Goal: Information Seeking & Learning: Check status

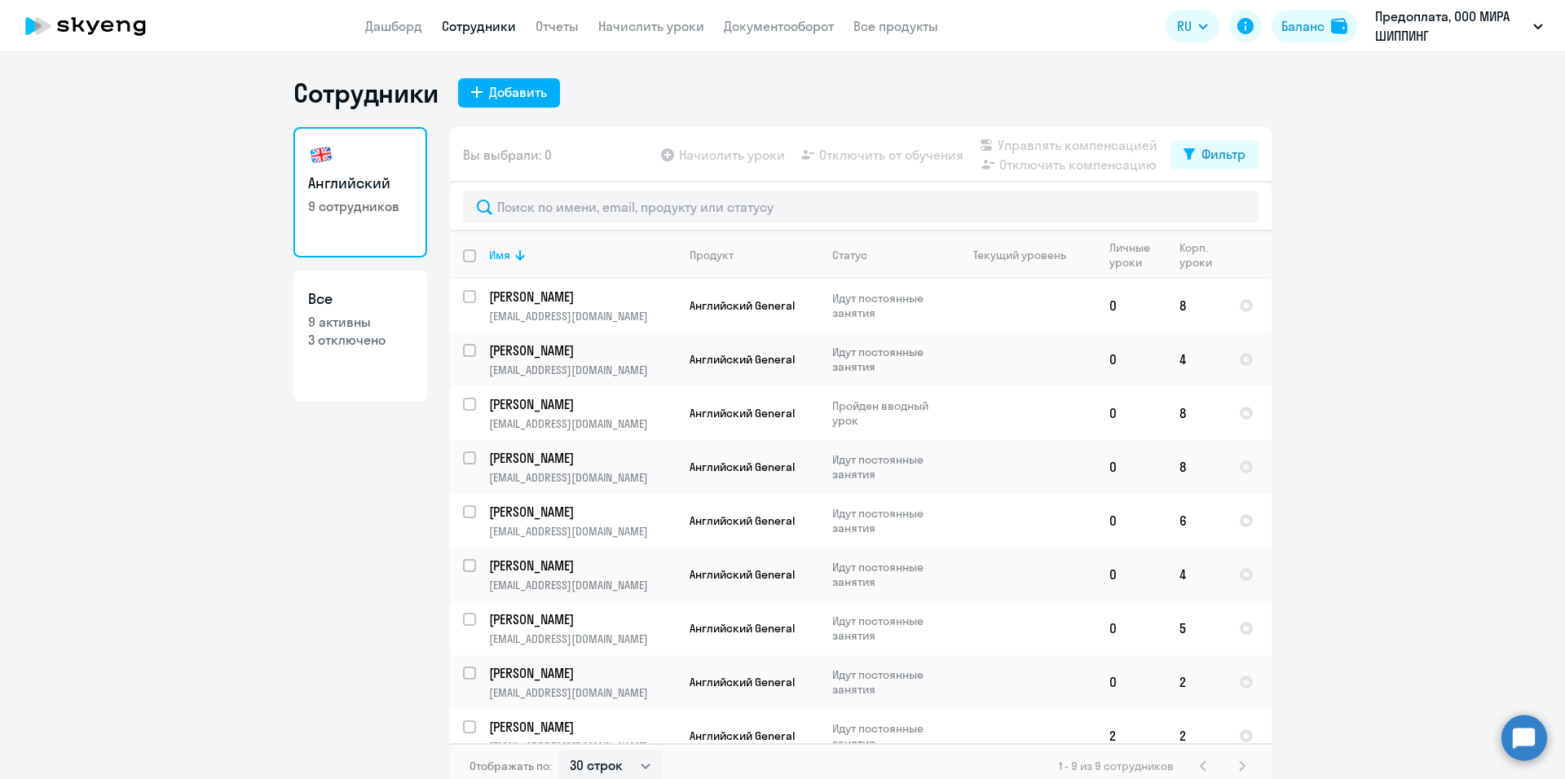
select select "30"
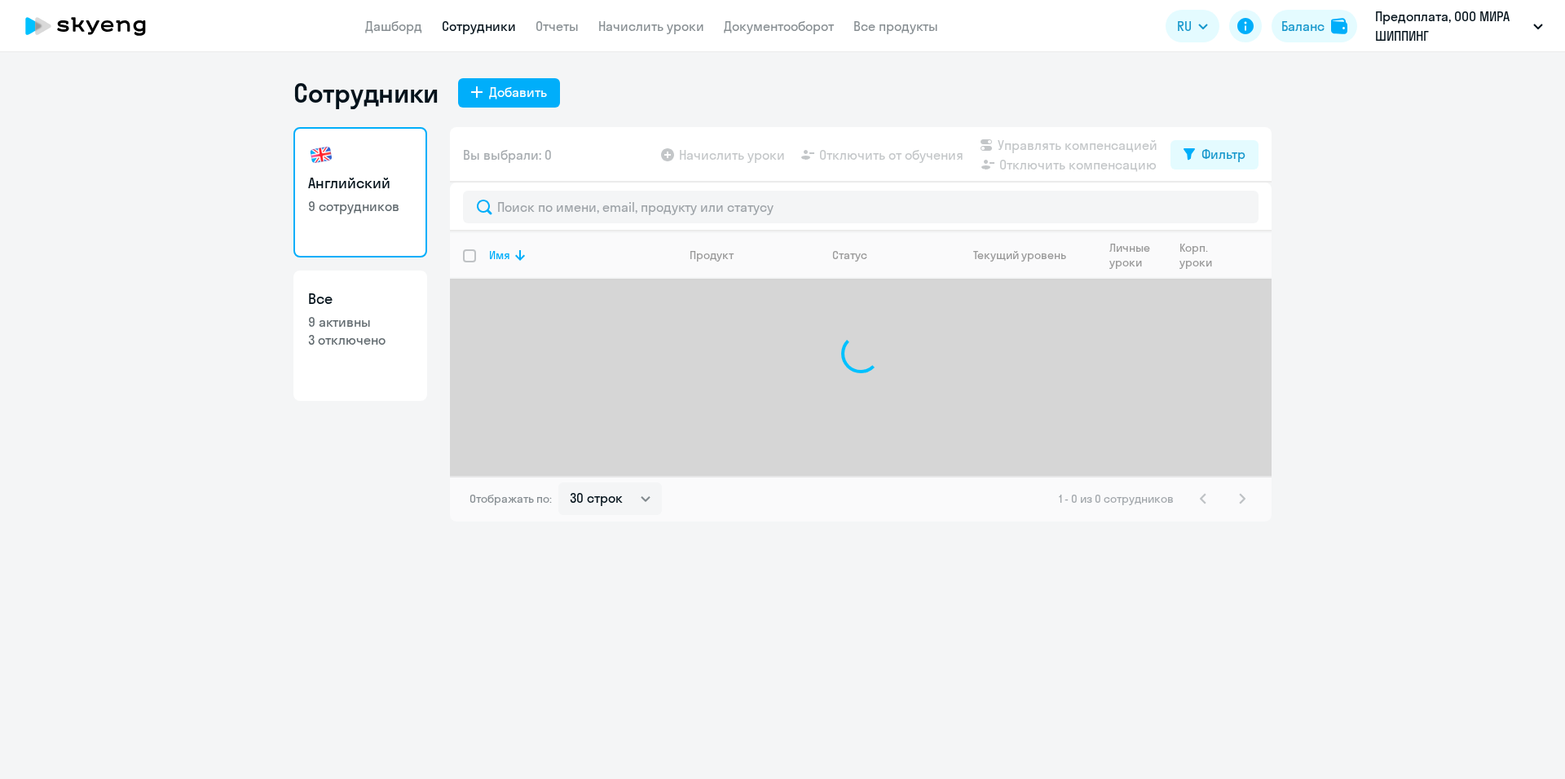
select select "30"
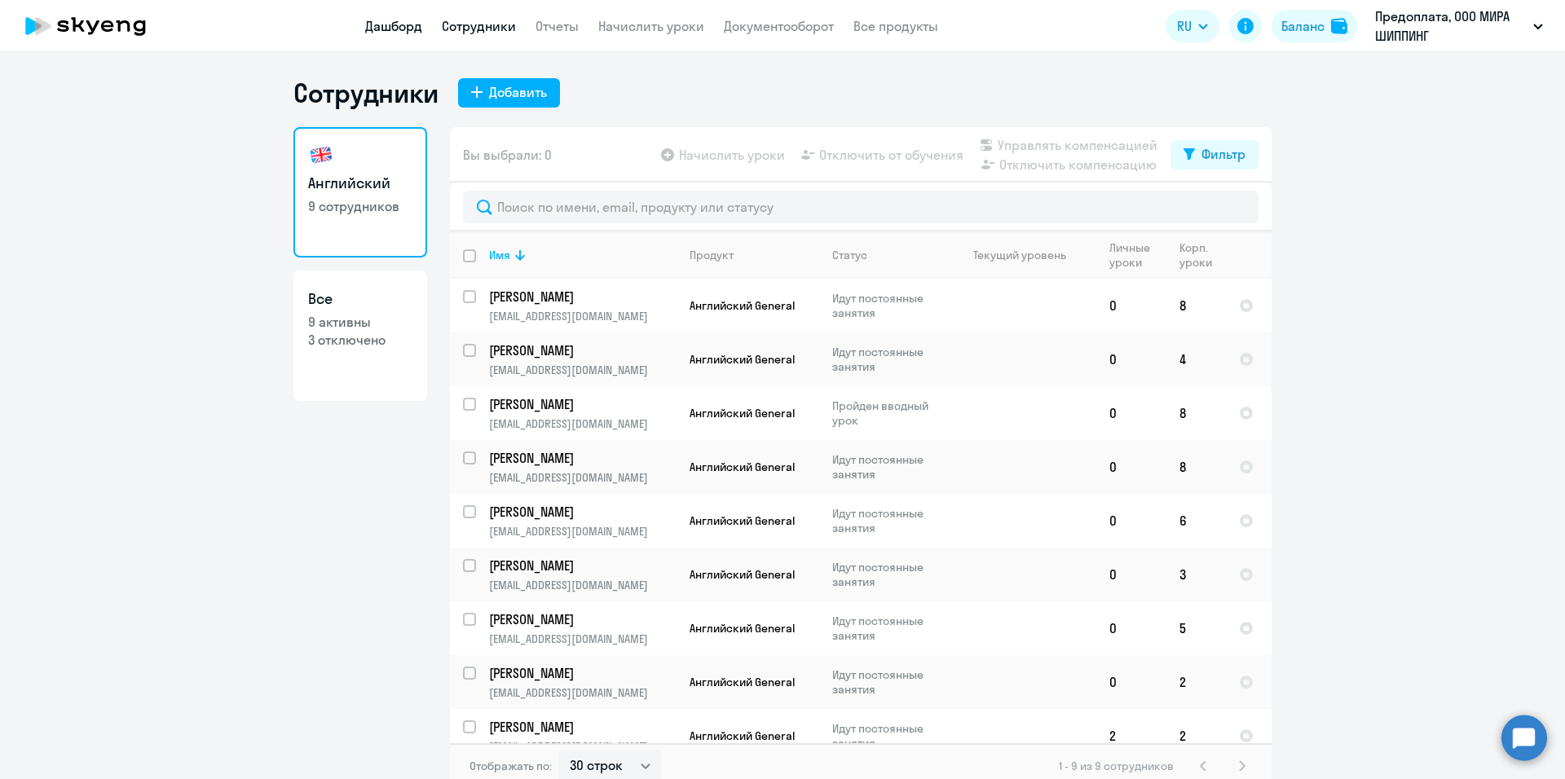
click at [413, 28] on link "Дашборд" at bounding box center [393, 26] width 57 height 16
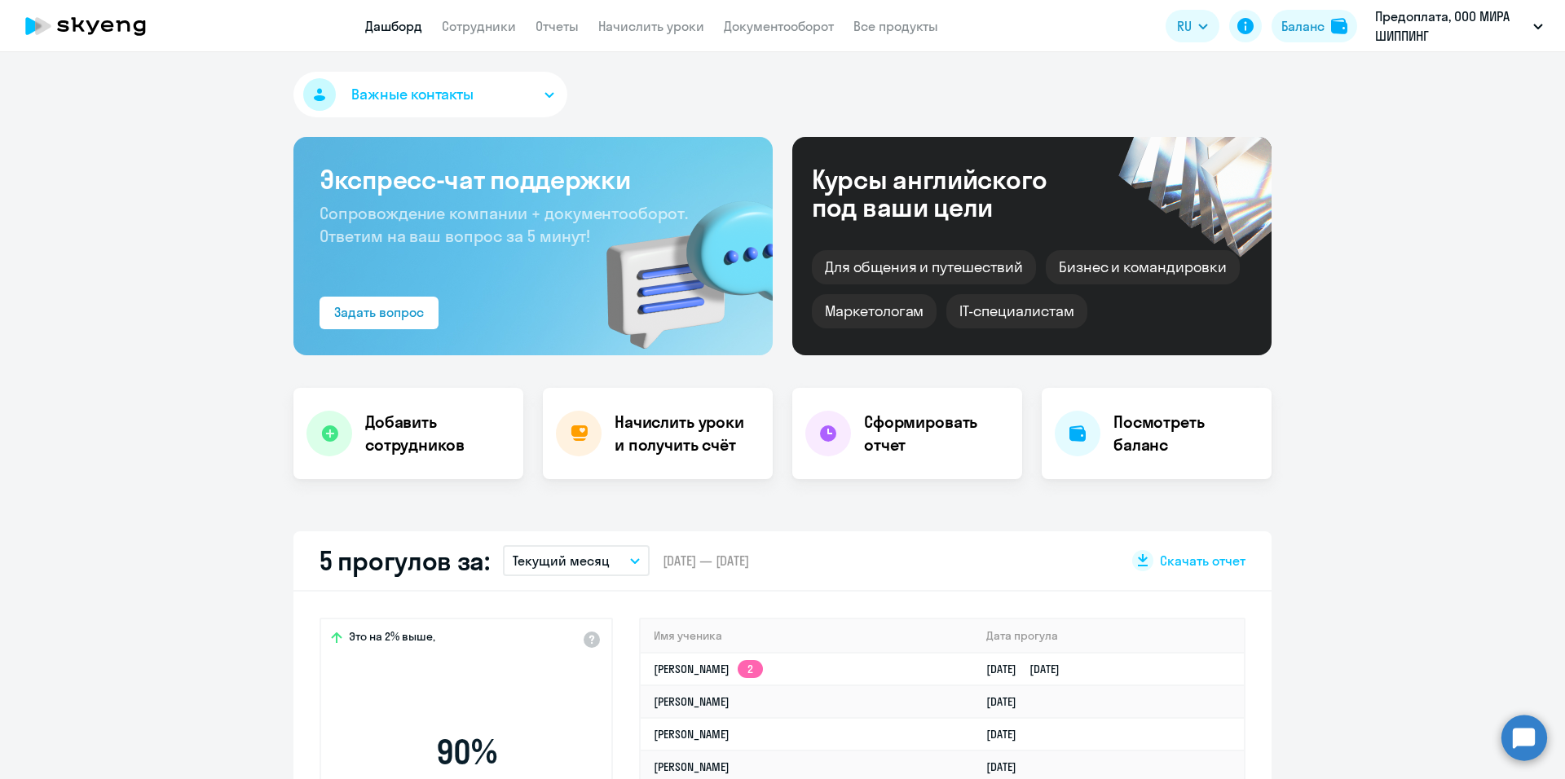
select select "30"
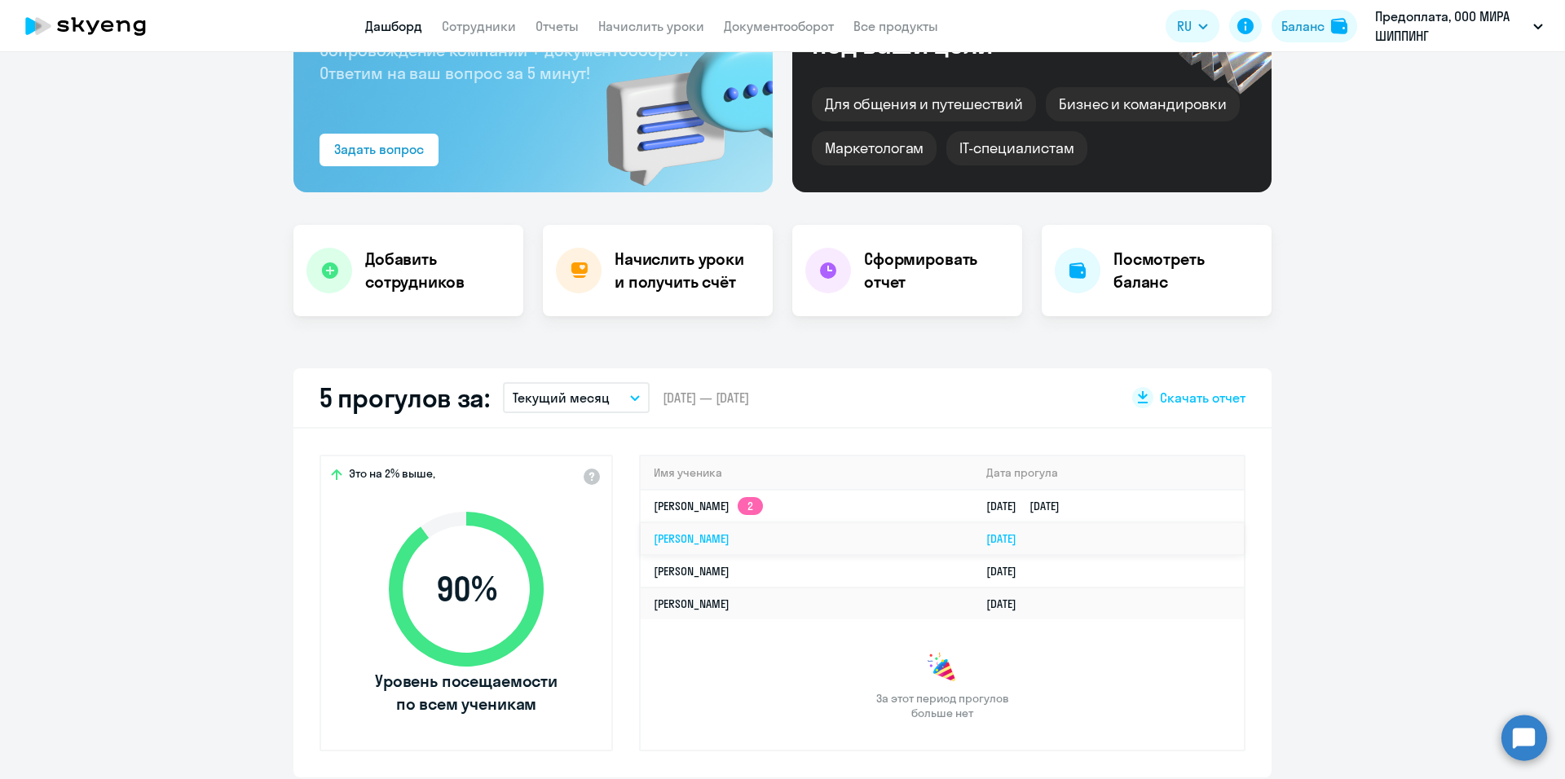
scroll to position [245, 0]
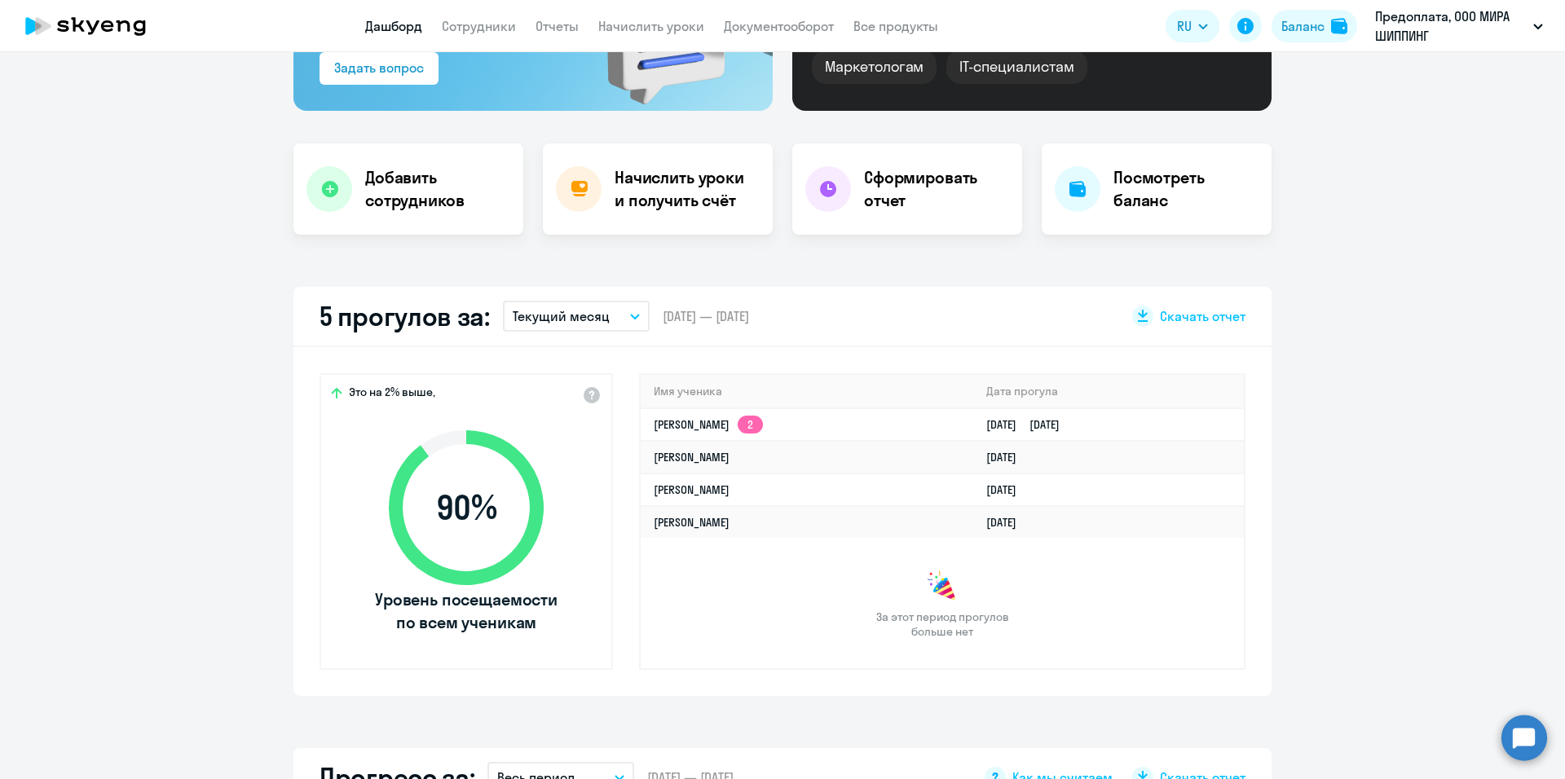
click at [630, 318] on icon "button" at bounding box center [635, 317] width 10 height 6
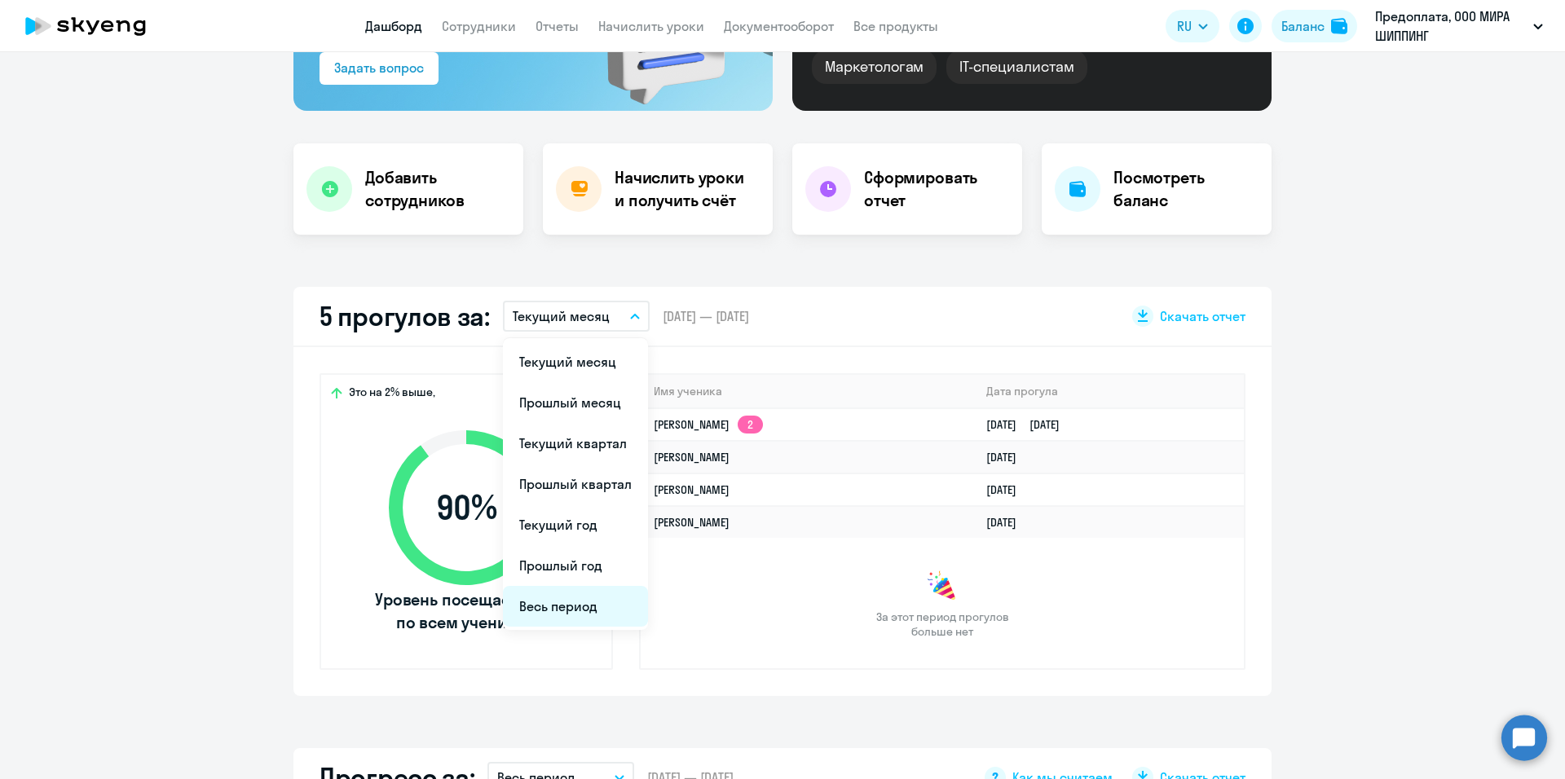
click at [565, 599] on li "Весь период" at bounding box center [575, 606] width 145 height 41
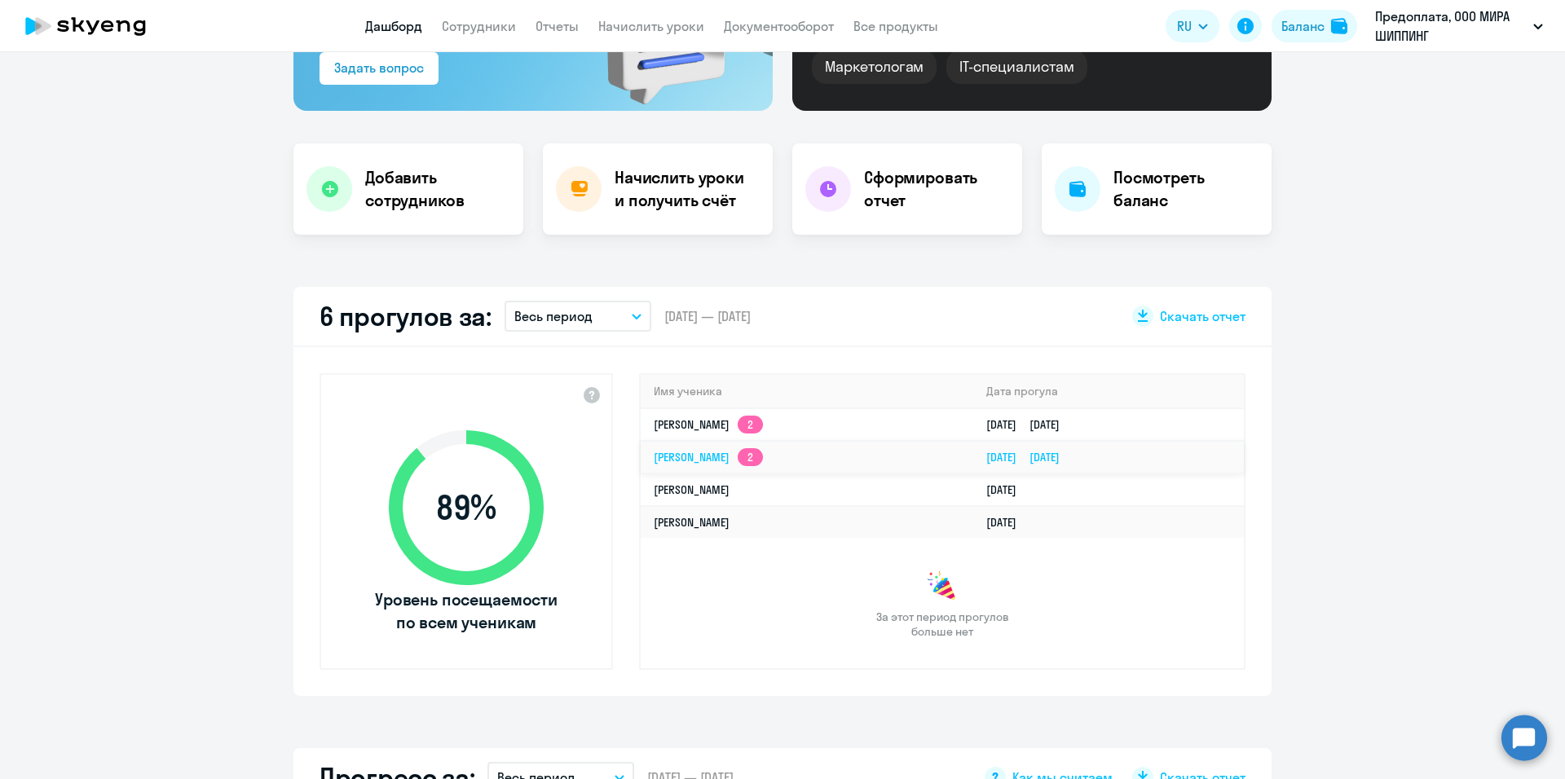
click at [1007, 458] on link "[DATE] [DATE]" at bounding box center [1029, 457] width 86 height 15
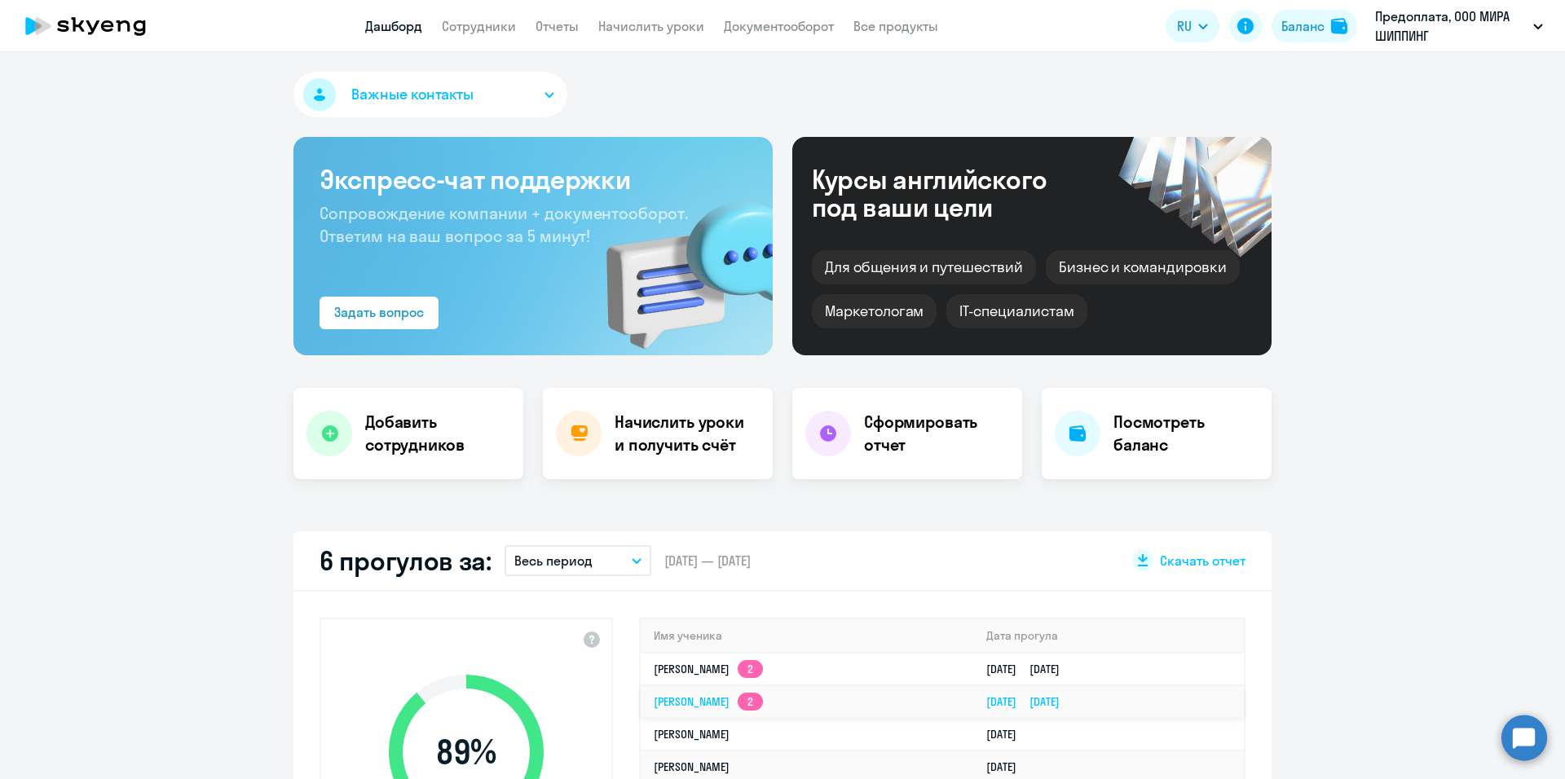
select select "english"
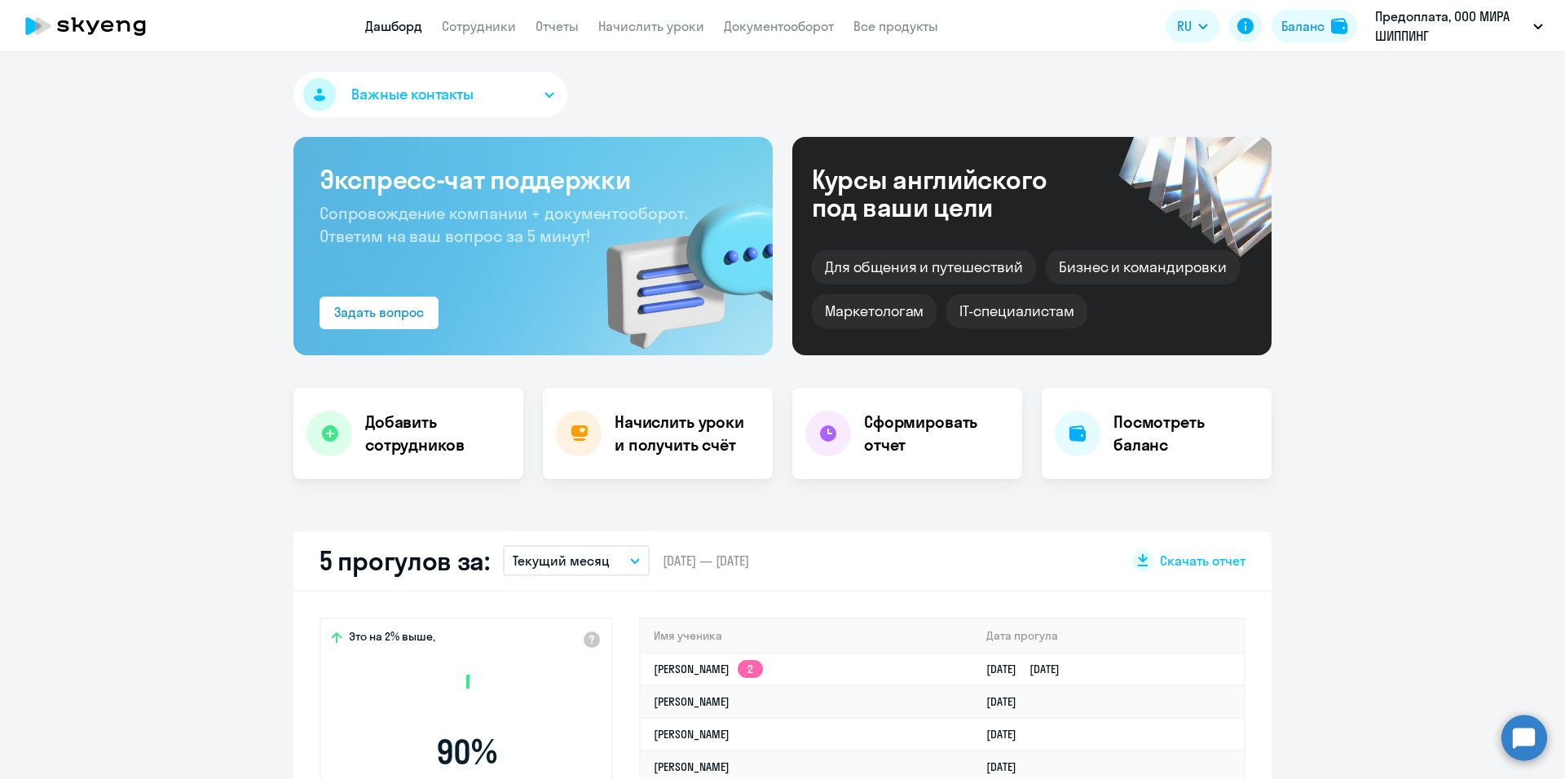
select select "30"
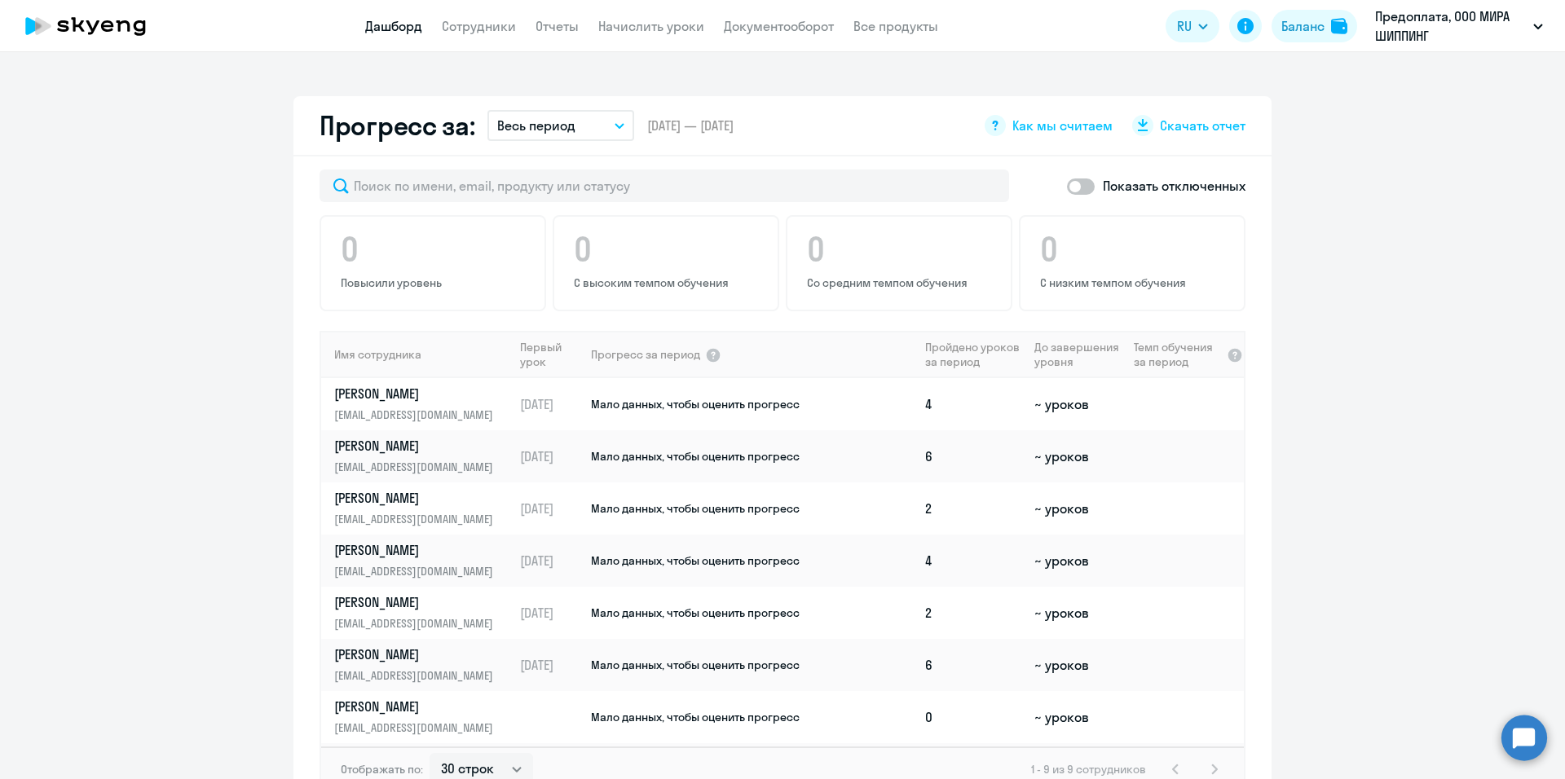
scroll to position [1060, 0]
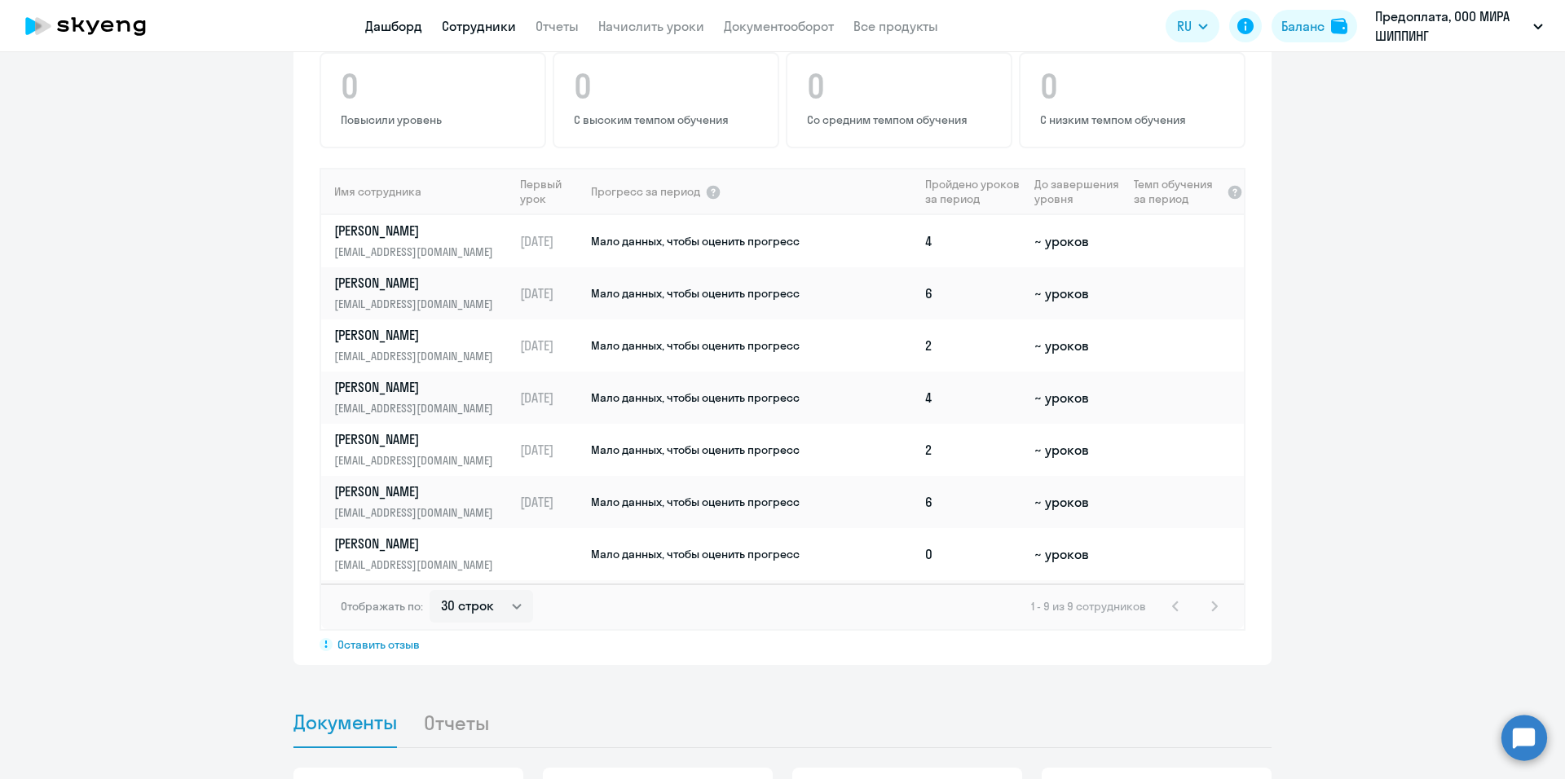
click at [476, 27] on link "Сотрудники" at bounding box center [479, 26] width 74 height 16
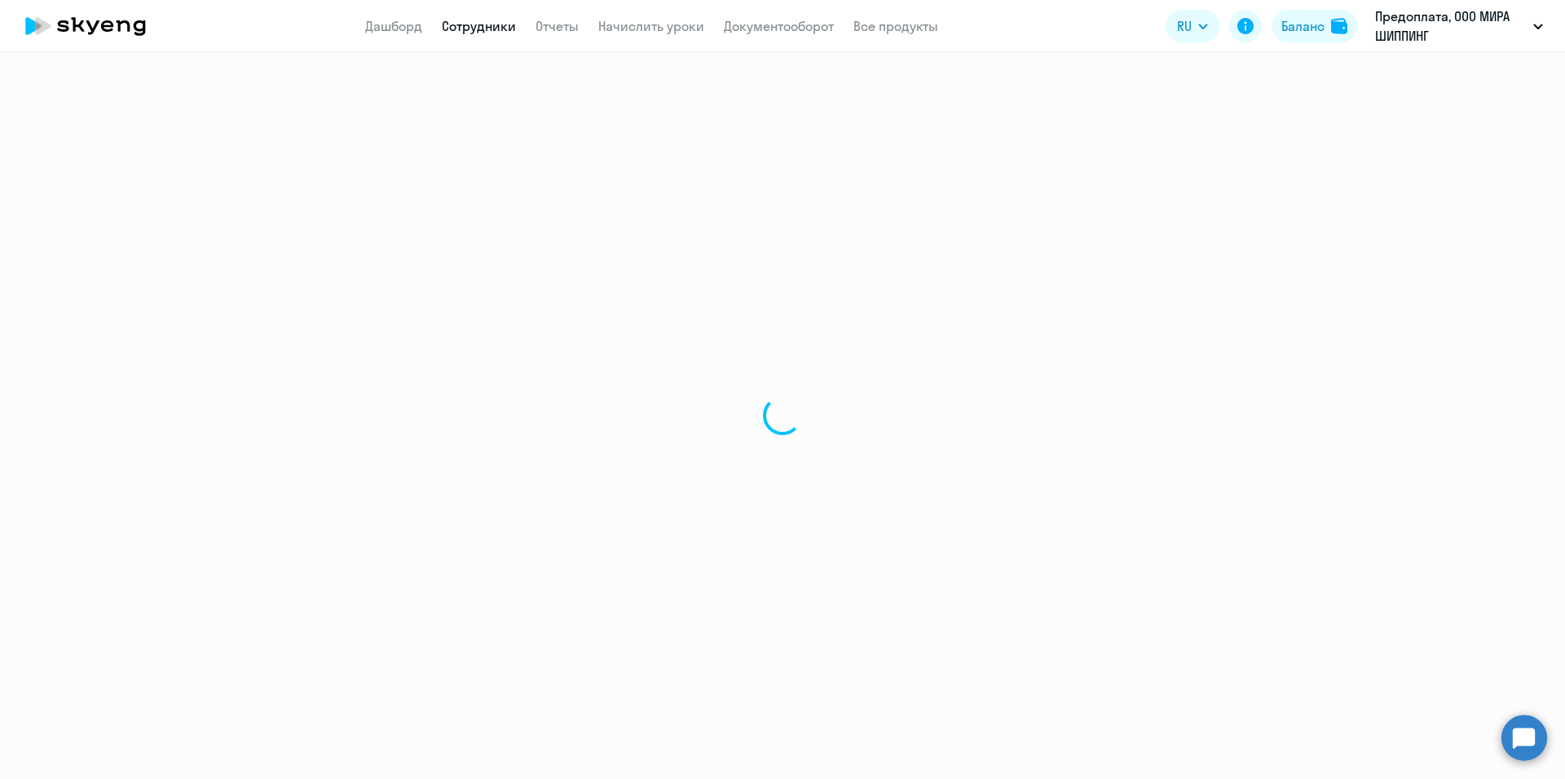
select select "30"
